Goal: Register for event/course

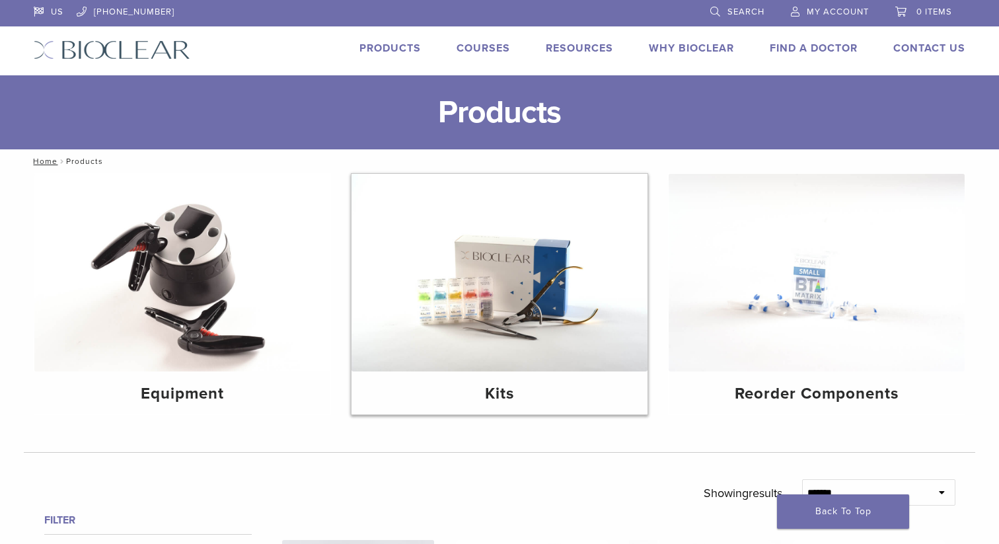
click at [468, 380] on div "Kits" at bounding box center [499, 392] width 296 height 43
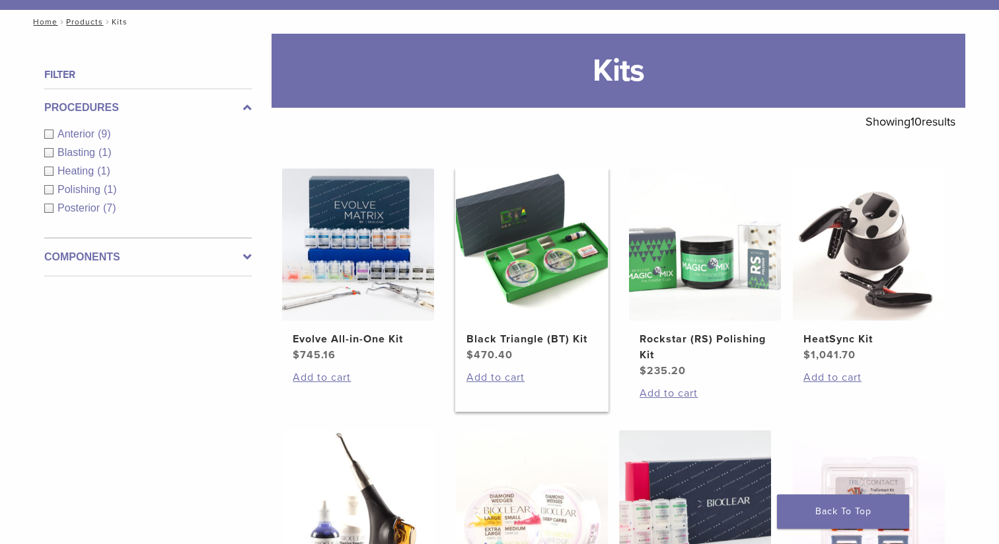
scroll to position [166, 0]
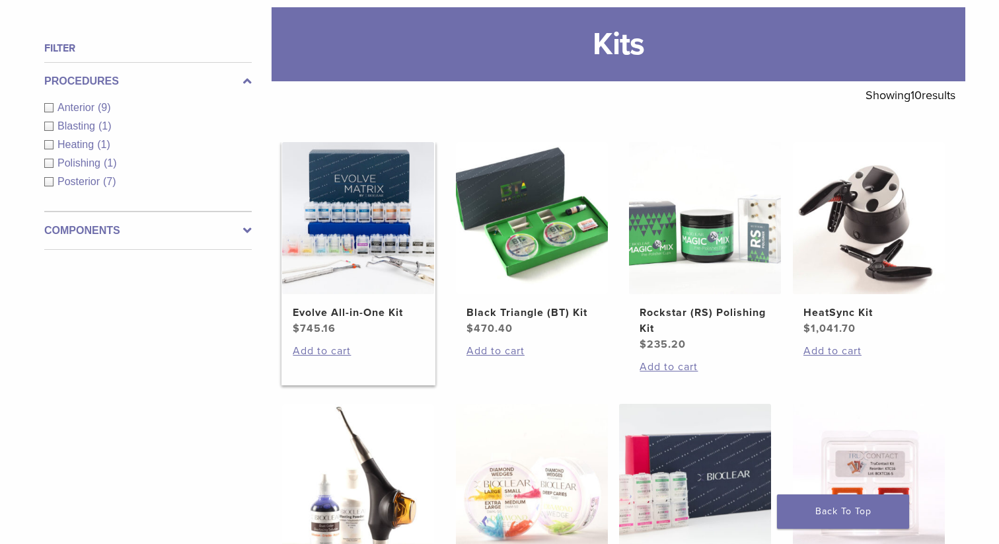
click at [401, 262] on img at bounding box center [358, 218] width 152 height 152
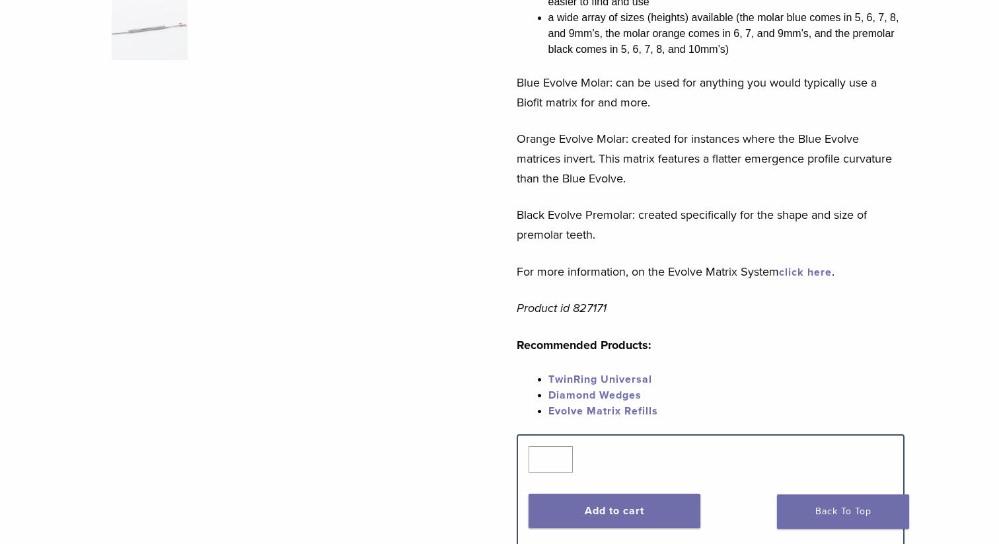
scroll to position [237, 0]
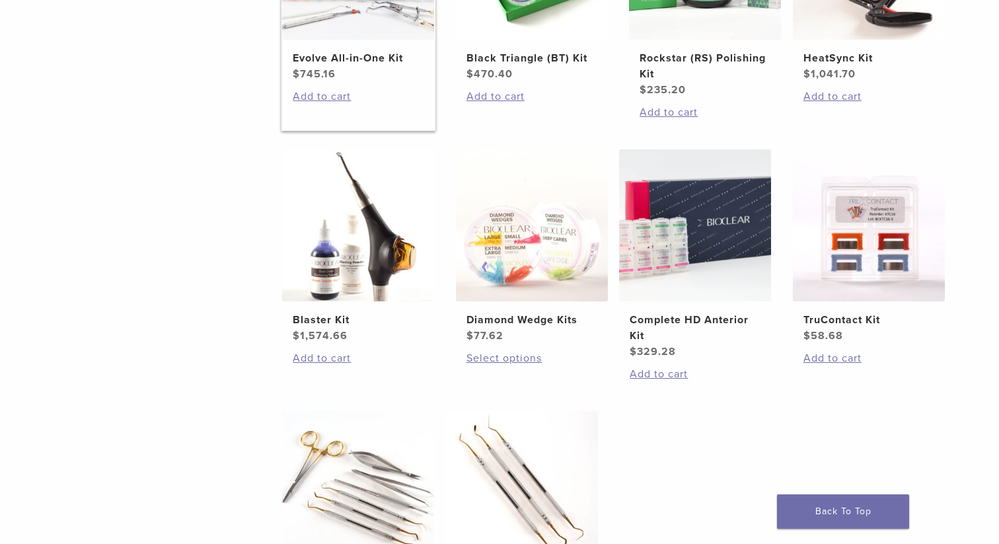
scroll to position [423, 0]
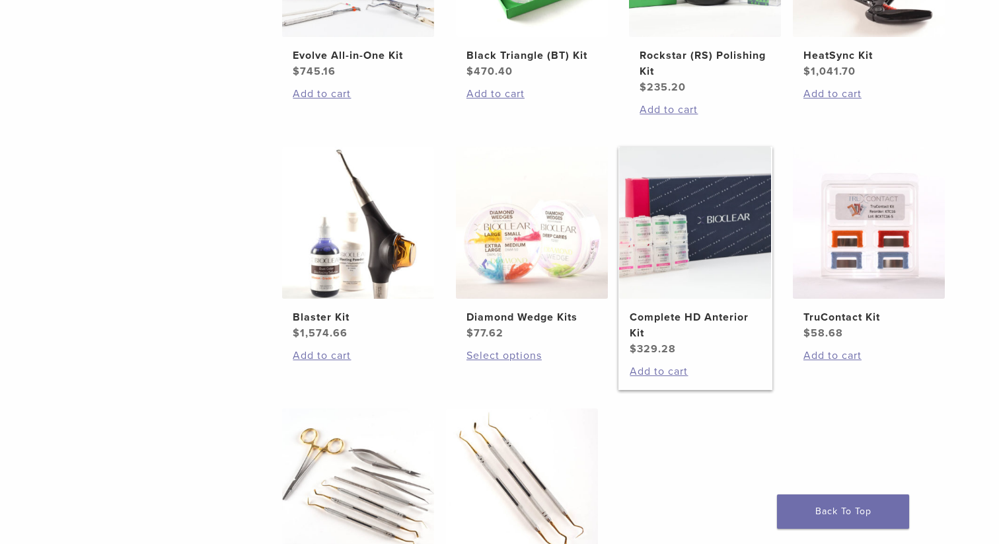
click at [690, 315] on h2 "Complete HD Anterior Kit" at bounding box center [694, 325] width 131 height 32
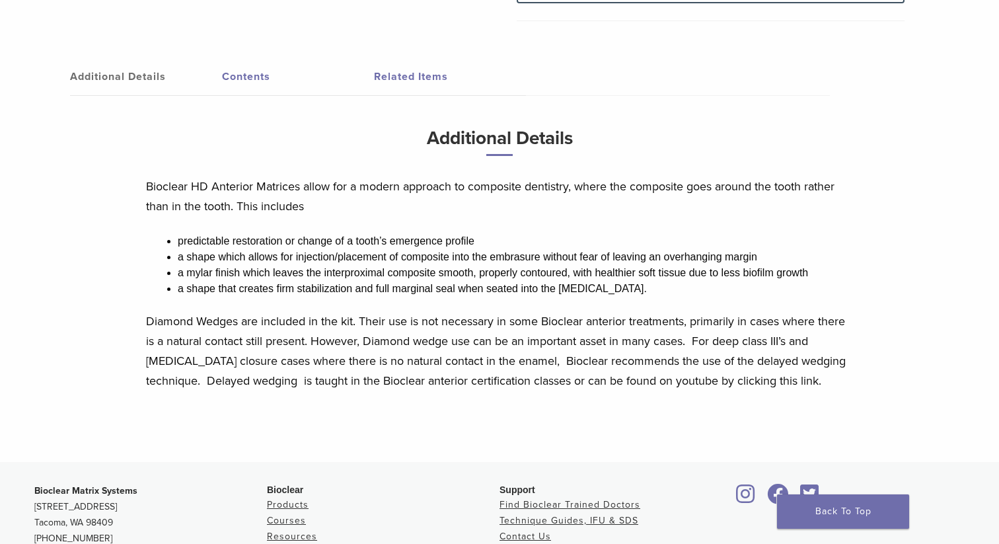
scroll to position [656, 0]
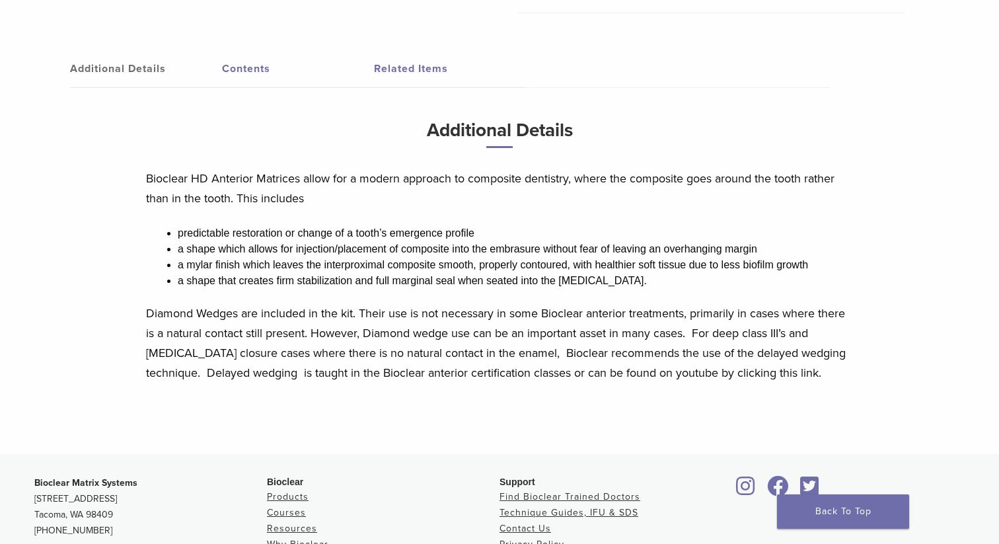
click at [246, 79] on link "Contents" at bounding box center [298, 68] width 152 height 37
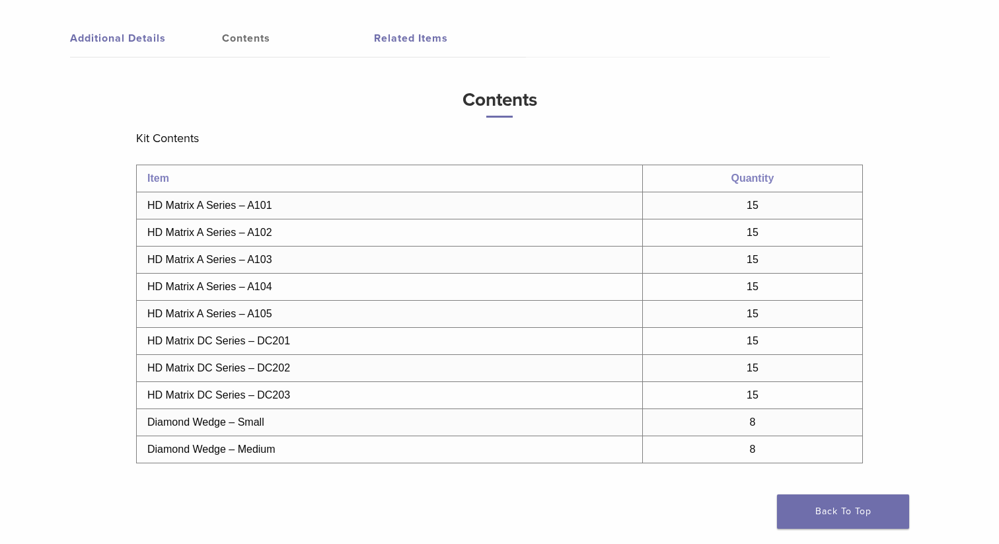
scroll to position [678, 0]
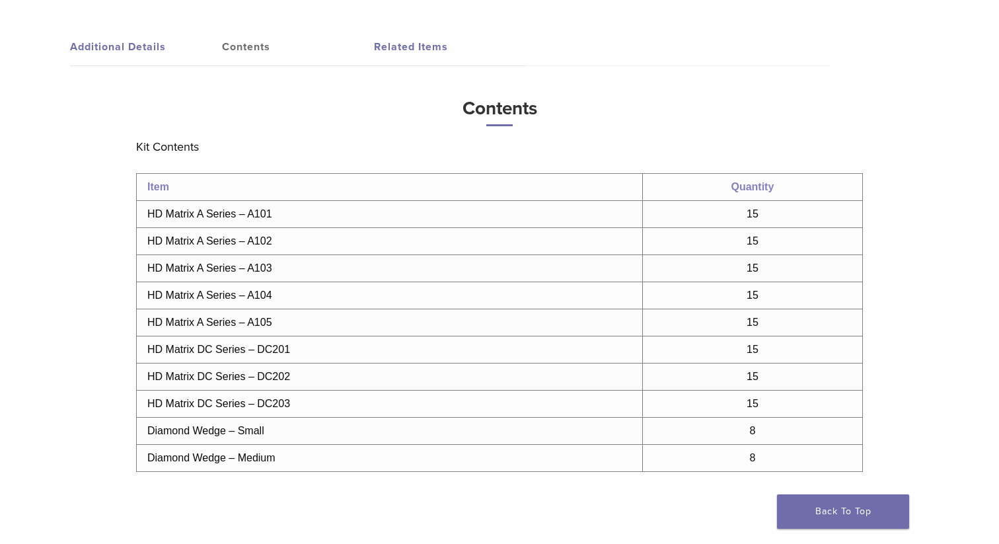
click at [140, 26] on div "Additional Details Contents Related Items Additional Details Bioclear HD Anteri…" at bounding box center [499, 289] width 931 height 577
click at [132, 42] on link "Additional Details" at bounding box center [146, 46] width 152 height 37
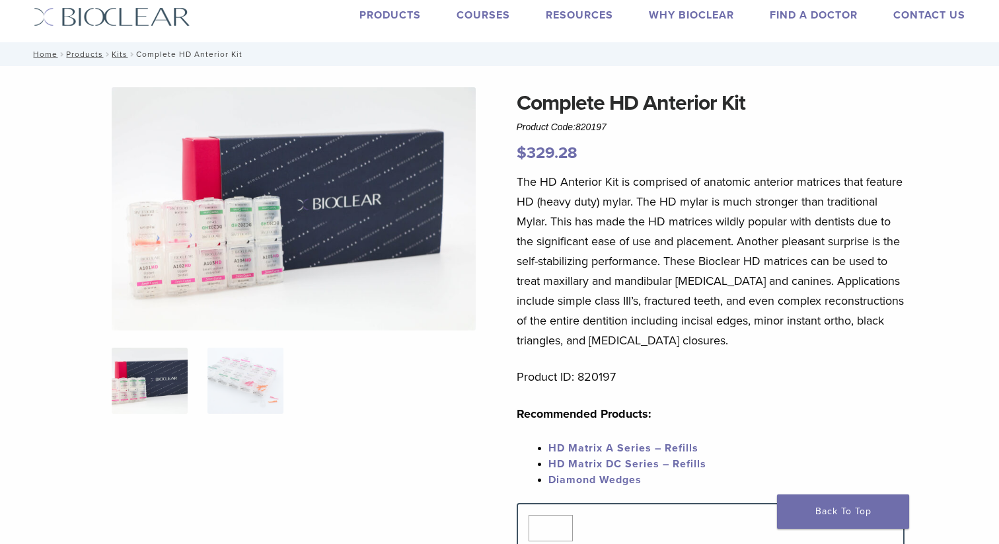
scroll to position [0, 0]
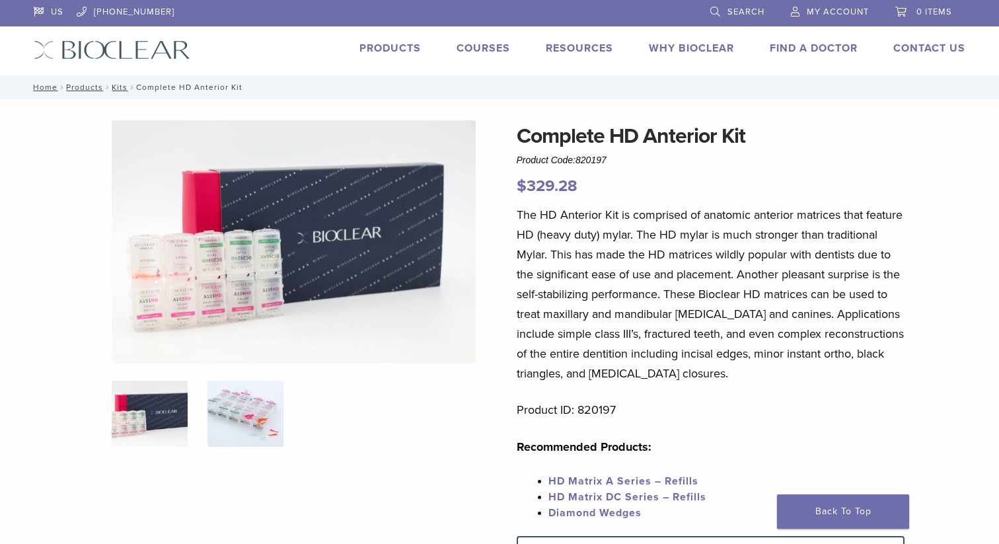
click at [256, 432] on img at bounding box center [245, 413] width 76 height 66
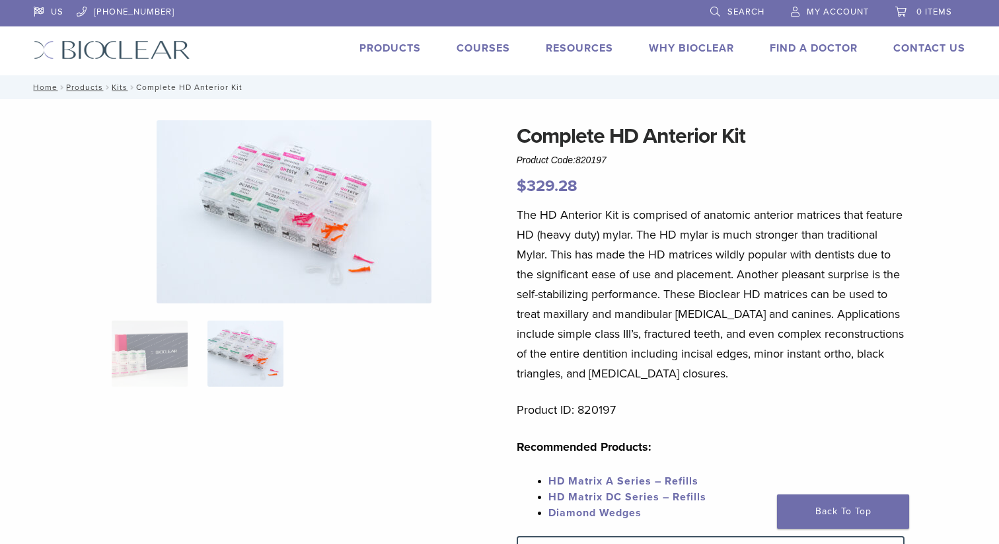
click at [487, 46] on link "Courses" at bounding box center [482, 48] width 53 height 13
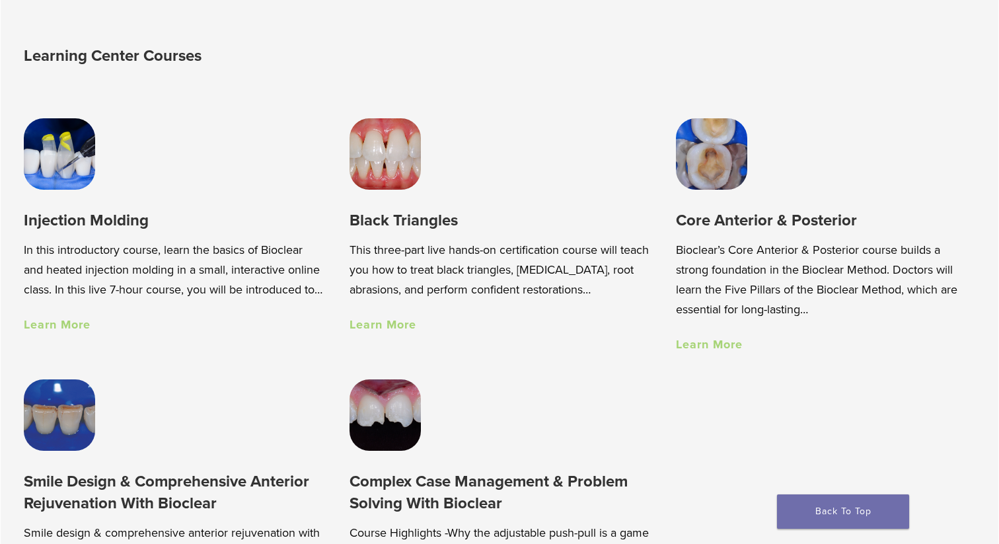
scroll to position [888, 0]
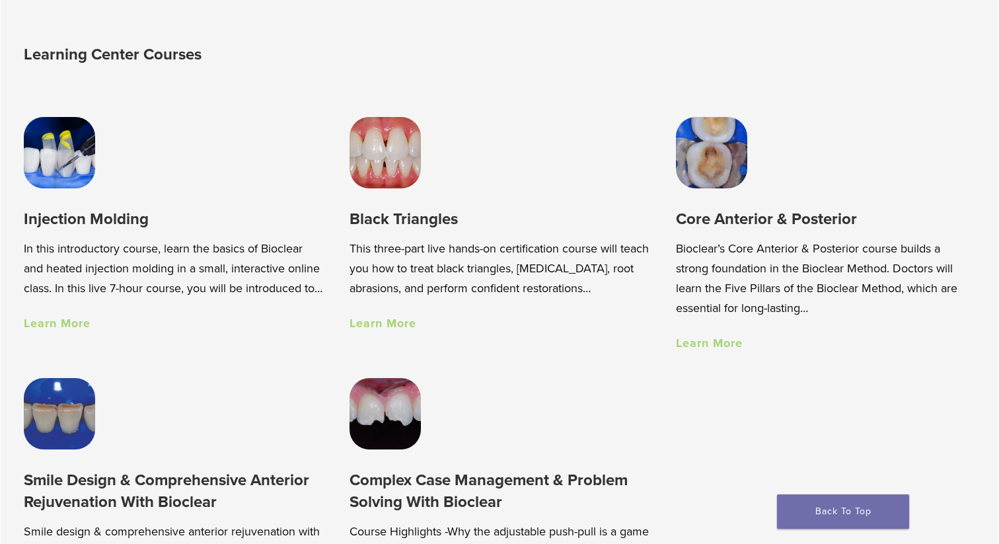
click at [104, 298] on p "In this introductory course, learn the basics of Bioclear and heated injection …" at bounding box center [173, 267] width 299 height 59
click at [82, 330] on link "Learn More" at bounding box center [57, 323] width 67 height 15
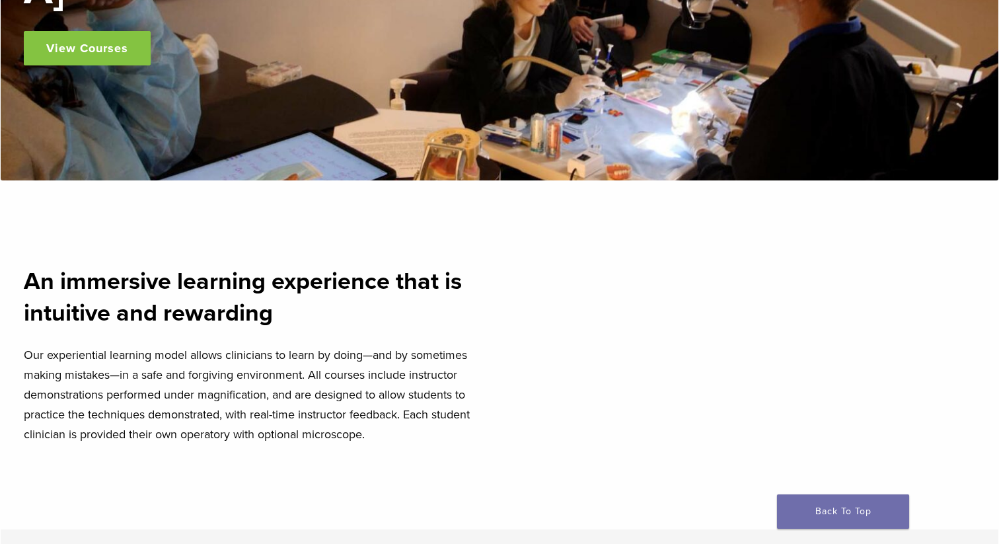
scroll to position [0, 0]
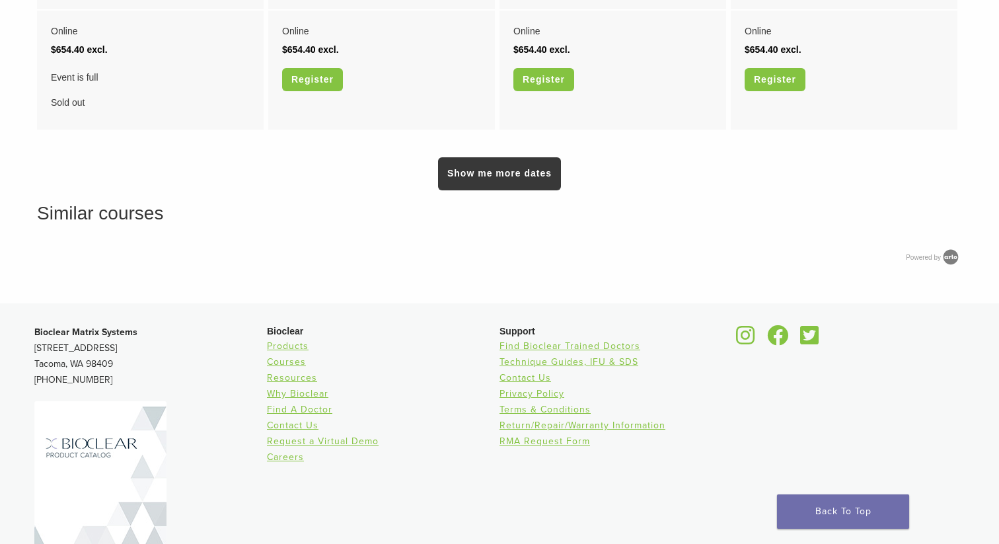
scroll to position [883, 0]
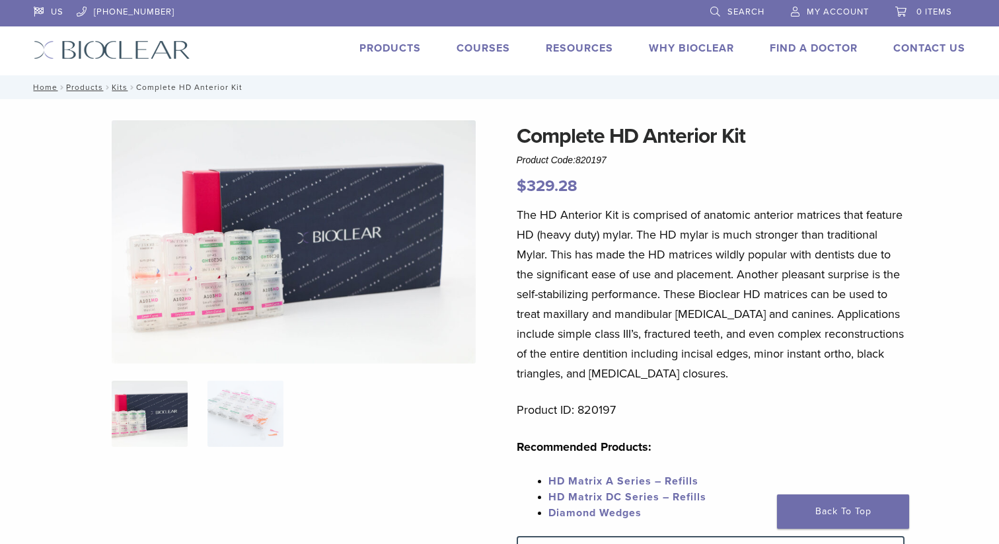
click at [407, 50] on link "Products" at bounding box center [389, 48] width 61 height 13
